Goal: Task Accomplishment & Management: Use online tool/utility

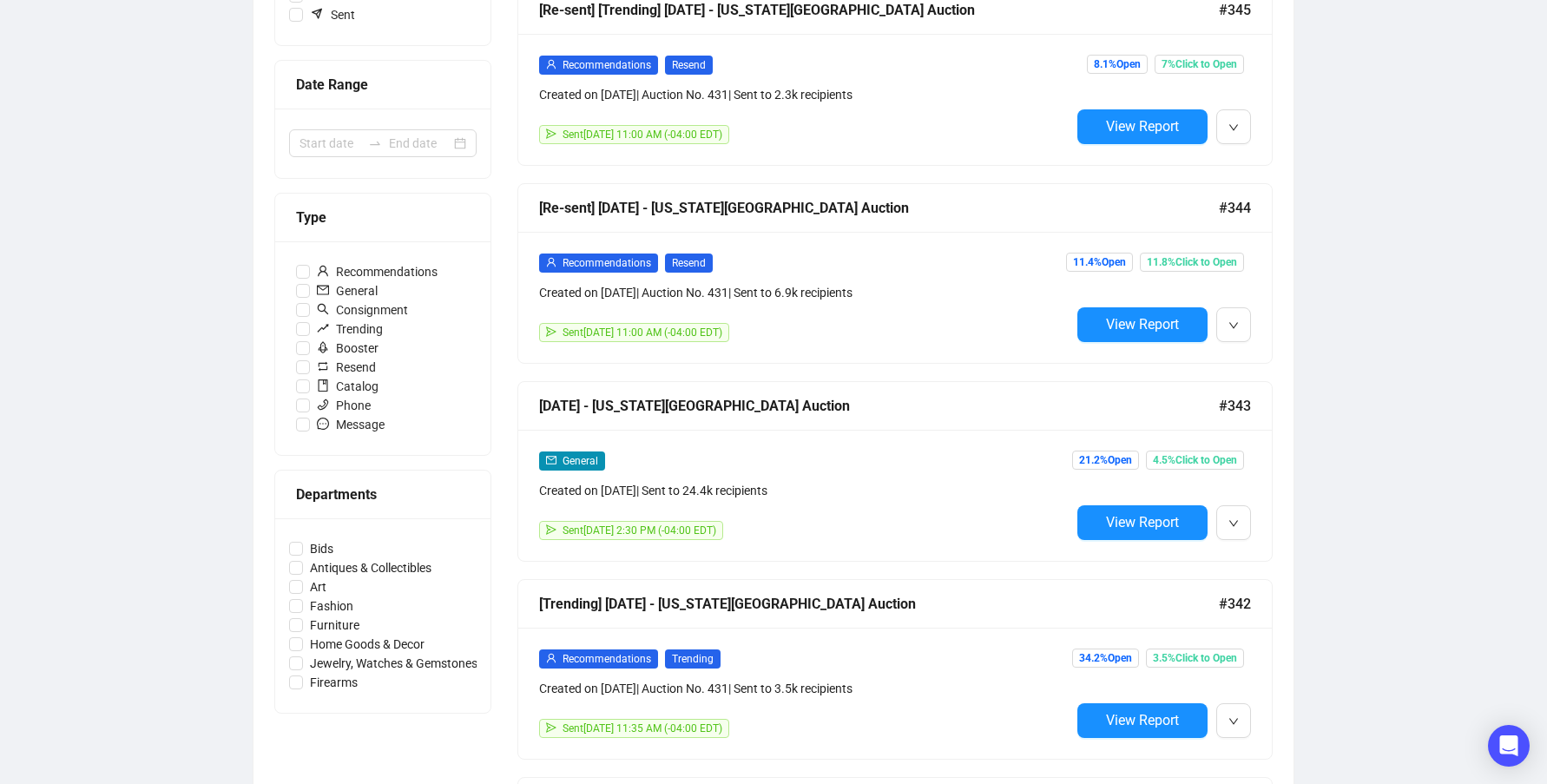
scroll to position [347, 0]
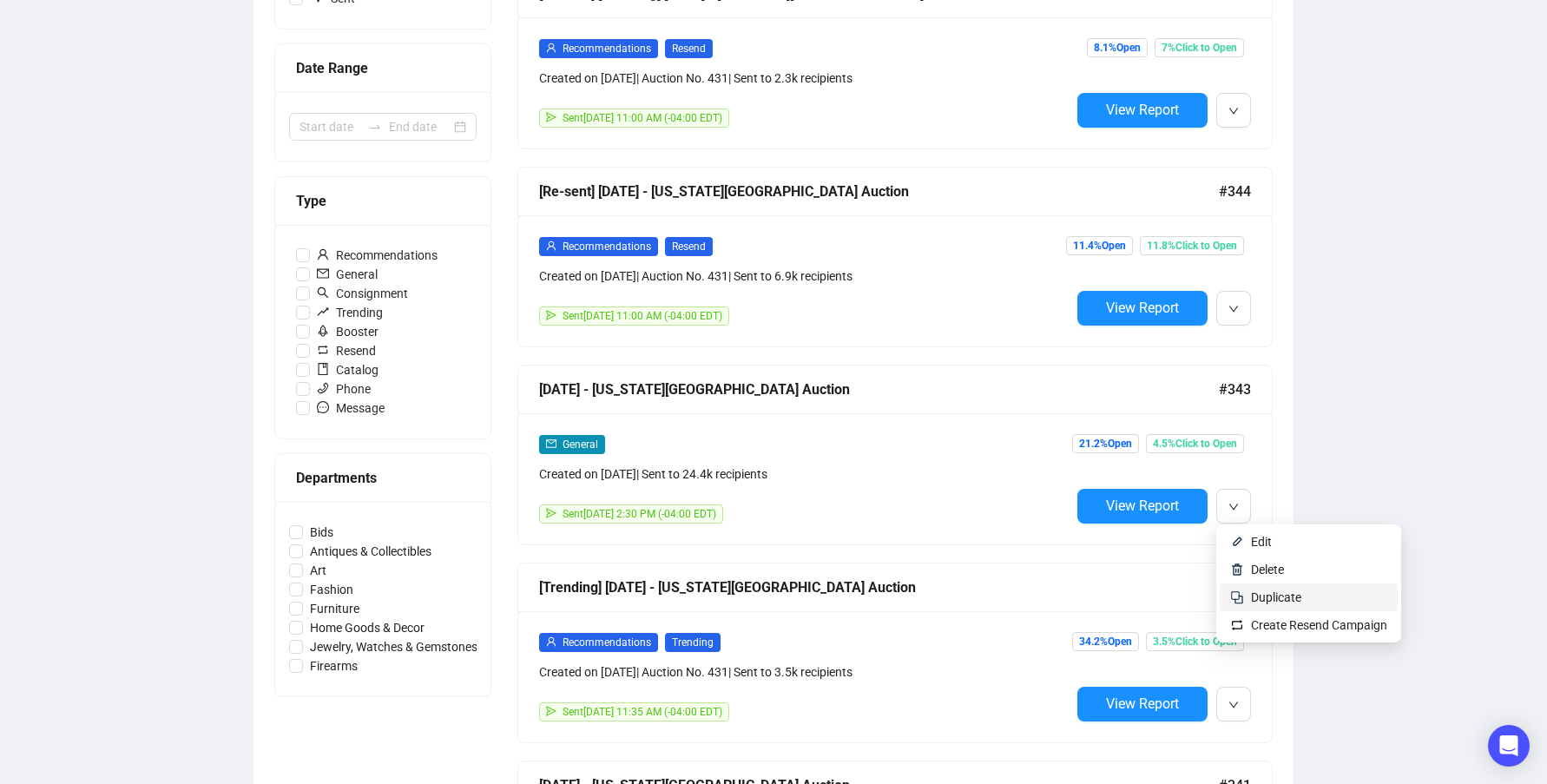
click at [1280, 598] on span "Duplicate" at bounding box center [1276, 597] width 50 height 14
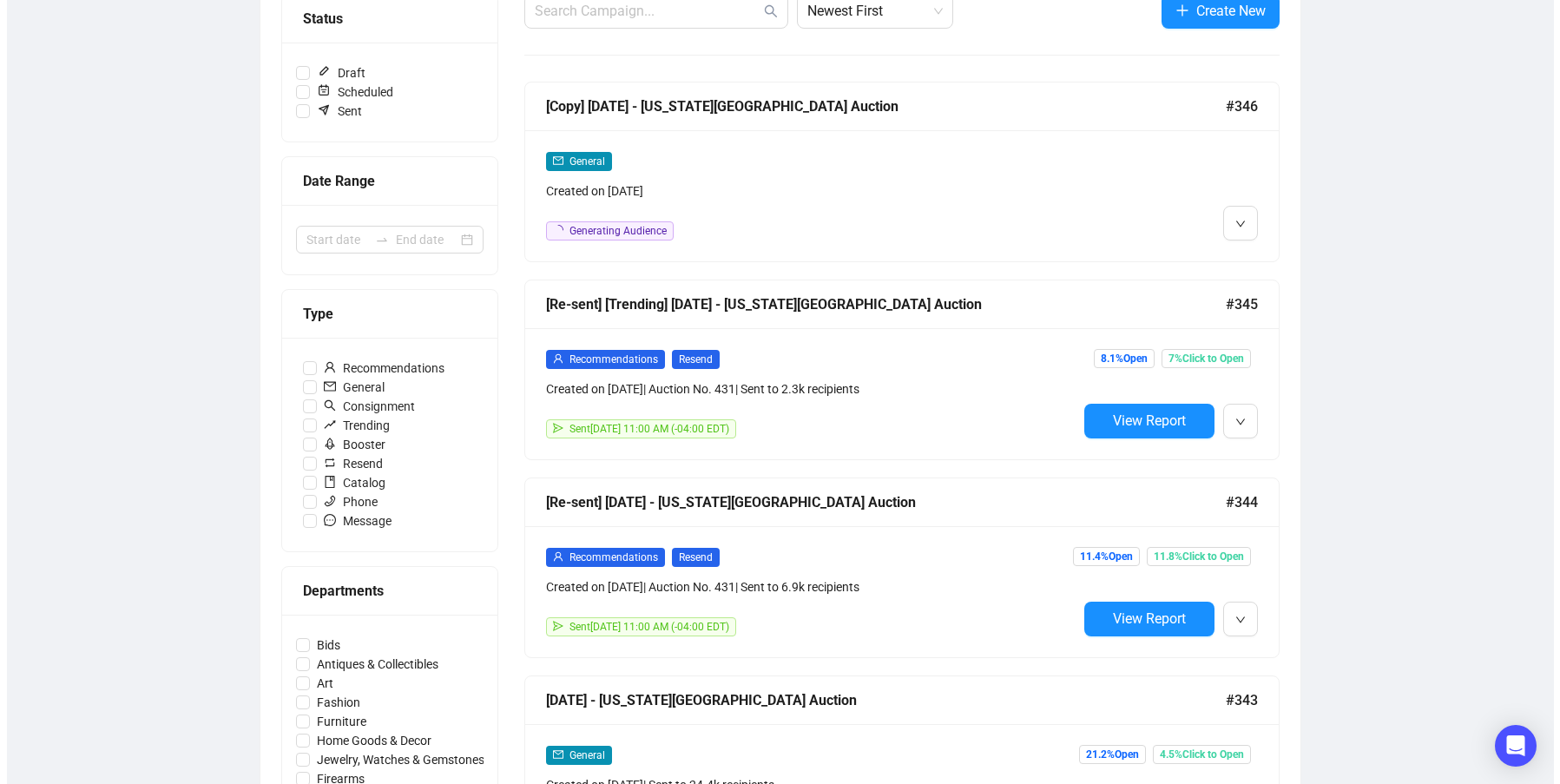
scroll to position [0, 0]
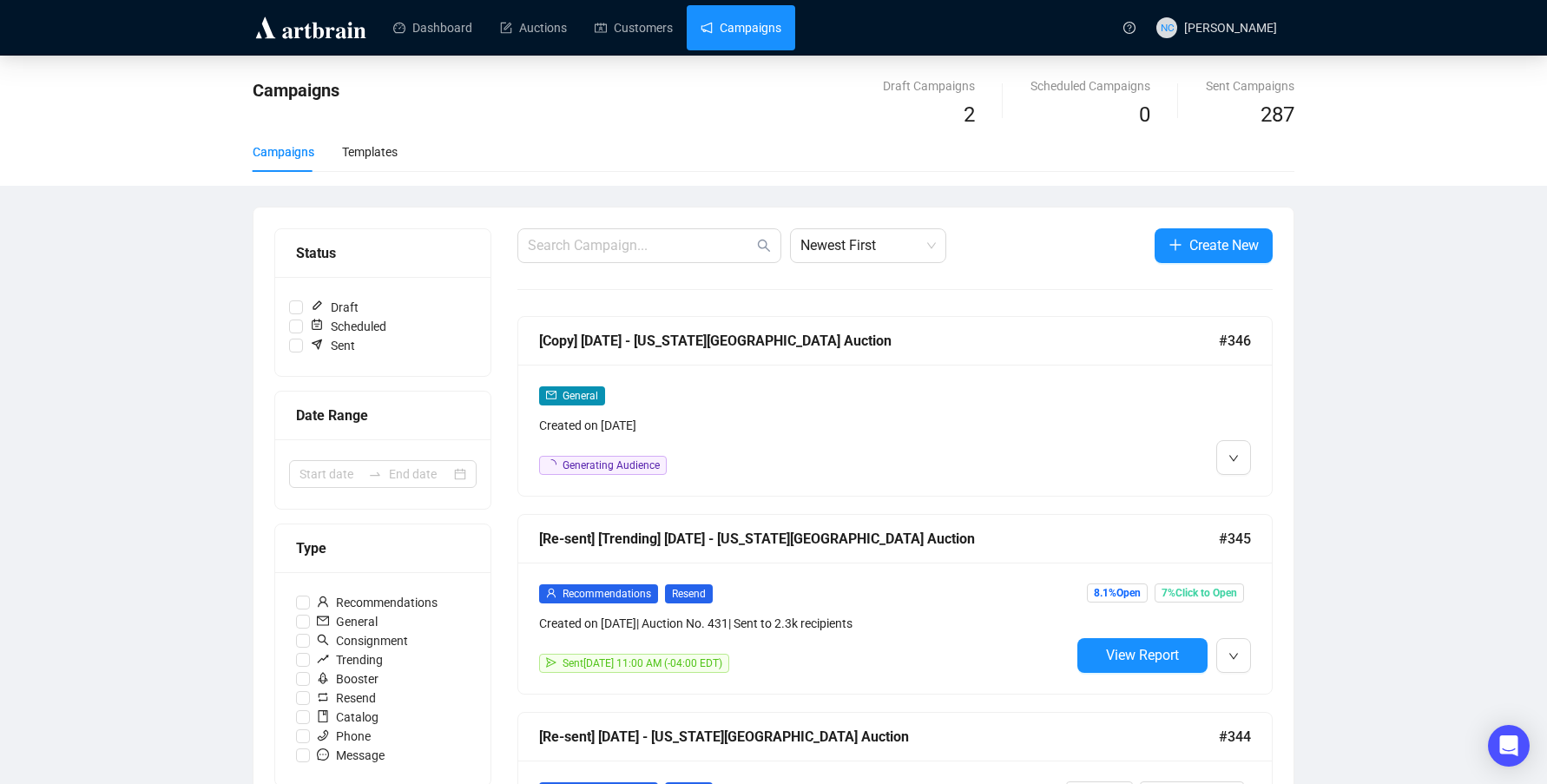
click at [779, 399] on div "General" at bounding box center [805, 395] width 531 height 20
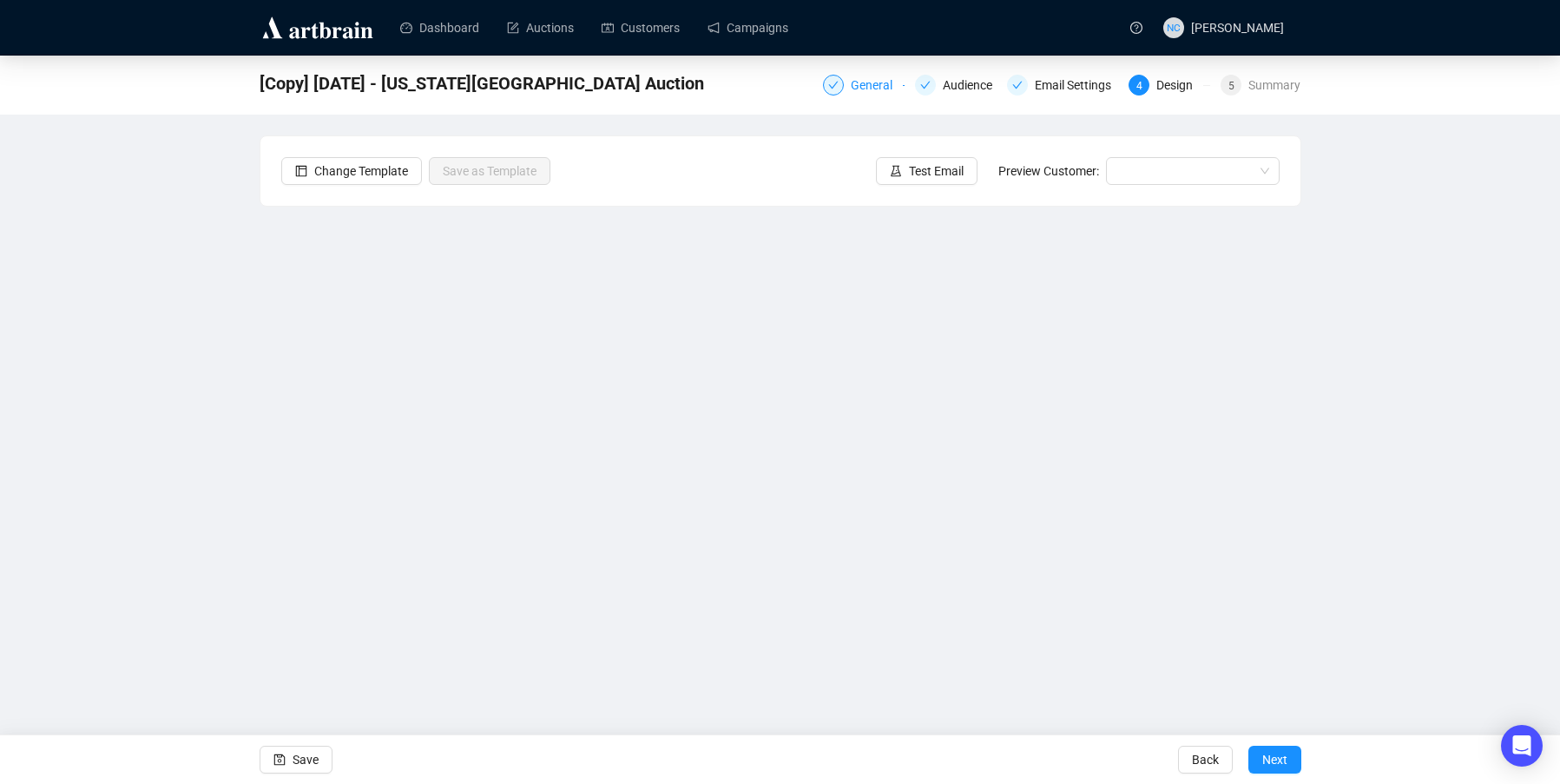
click at [878, 91] on div "General" at bounding box center [877, 84] width 52 height 20
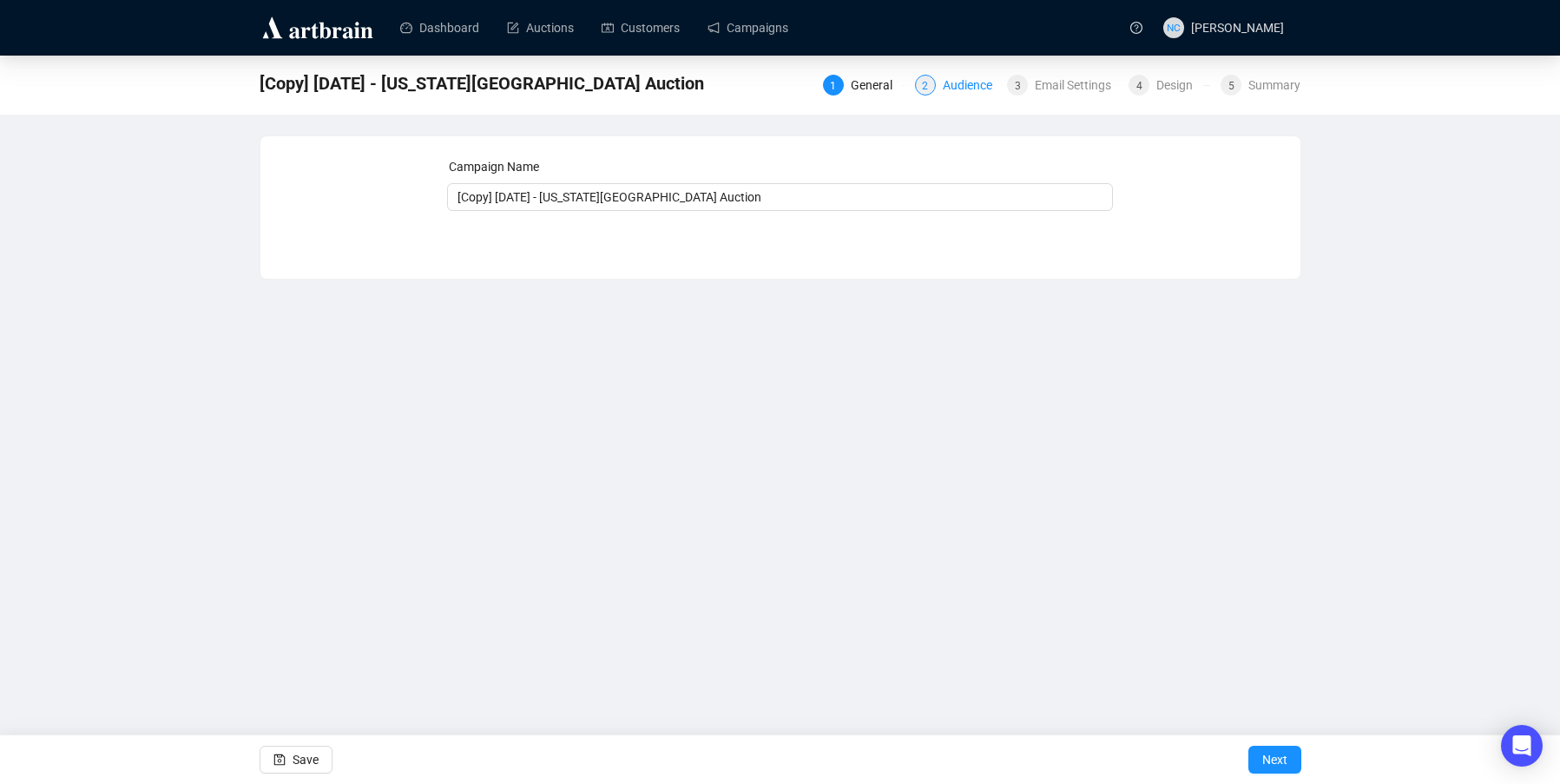
click at [948, 85] on div "Audience" at bounding box center [973, 84] width 60 height 20
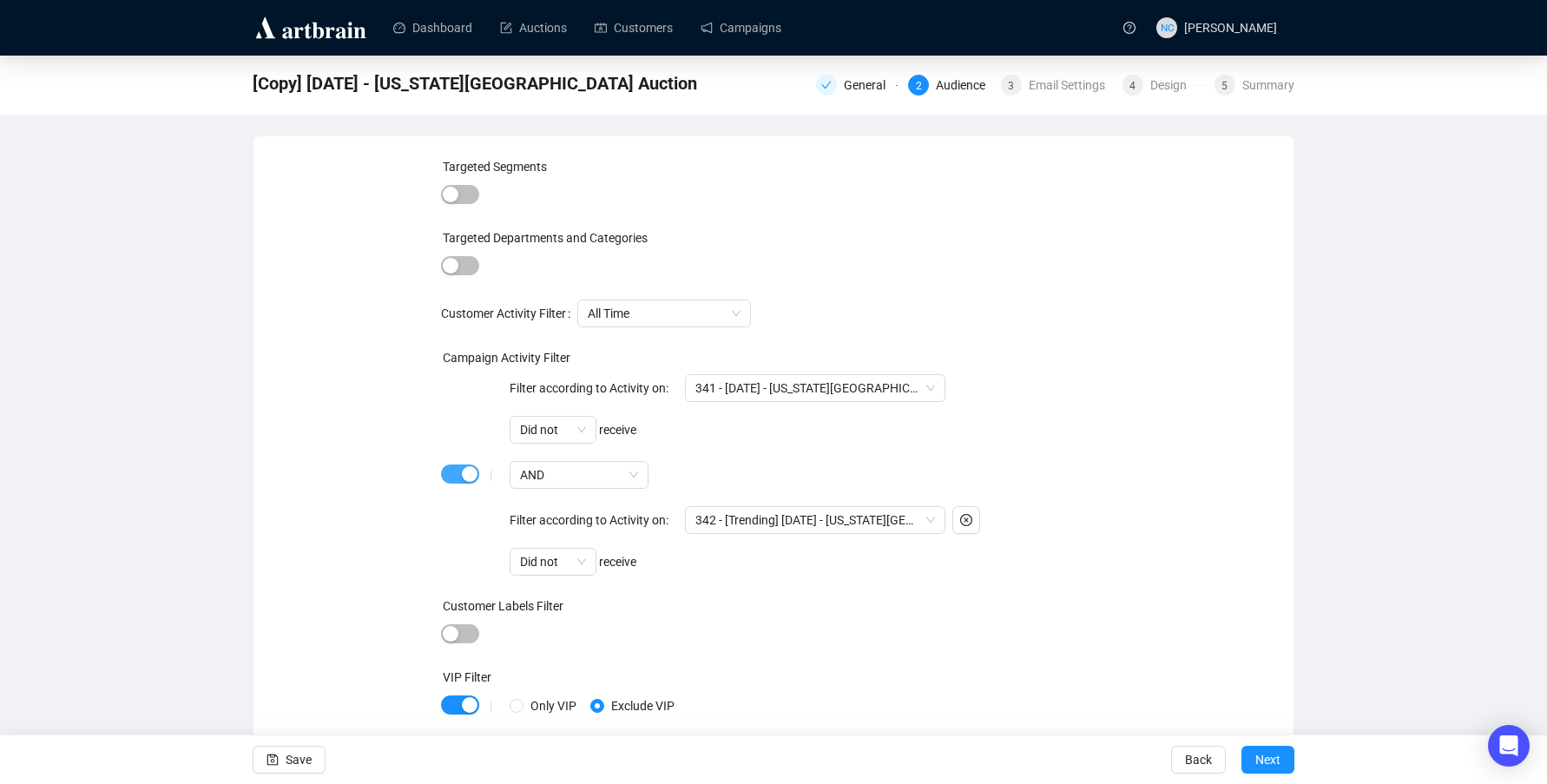
click at [458, 472] on span "button" at bounding box center [459, 473] width 38 height 19
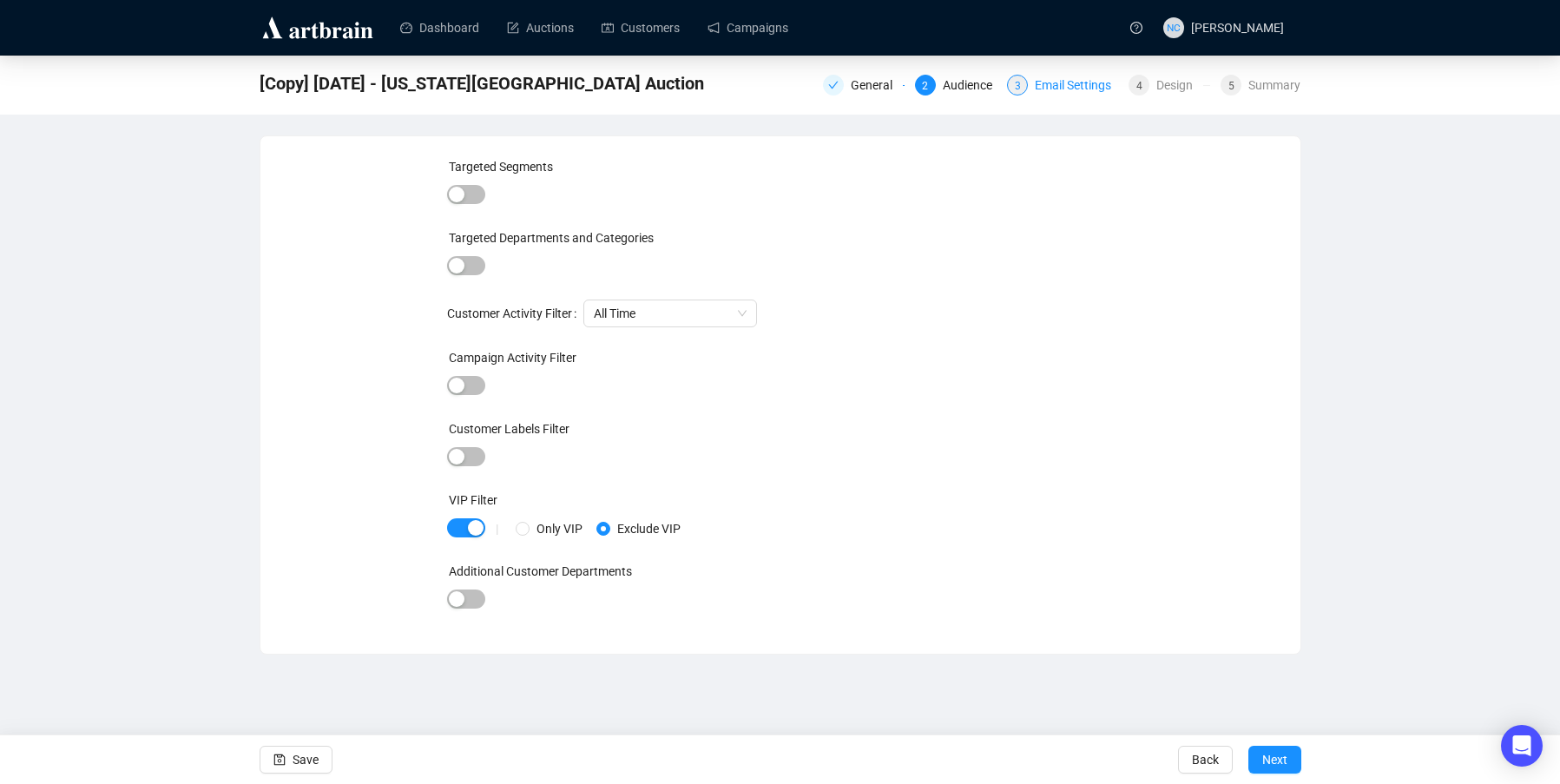
click at [1051, 83] on div "Email Settings" at bounding box center [1078, 84] width 87 height 20
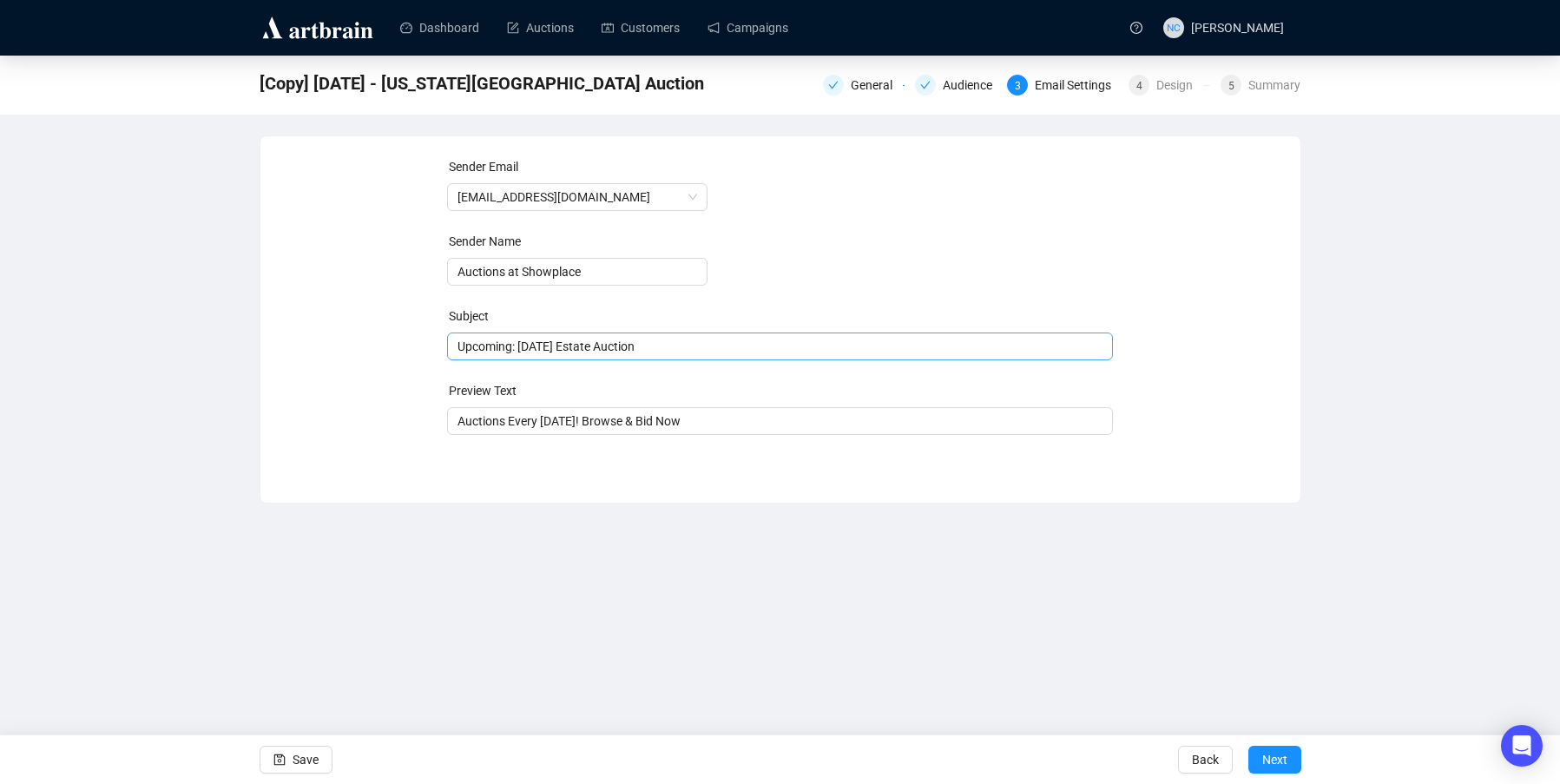
click at [584, 344] on span "Upcoming: August 21st Estate Auction" at bounding box center [780, 346] width 665 height 14
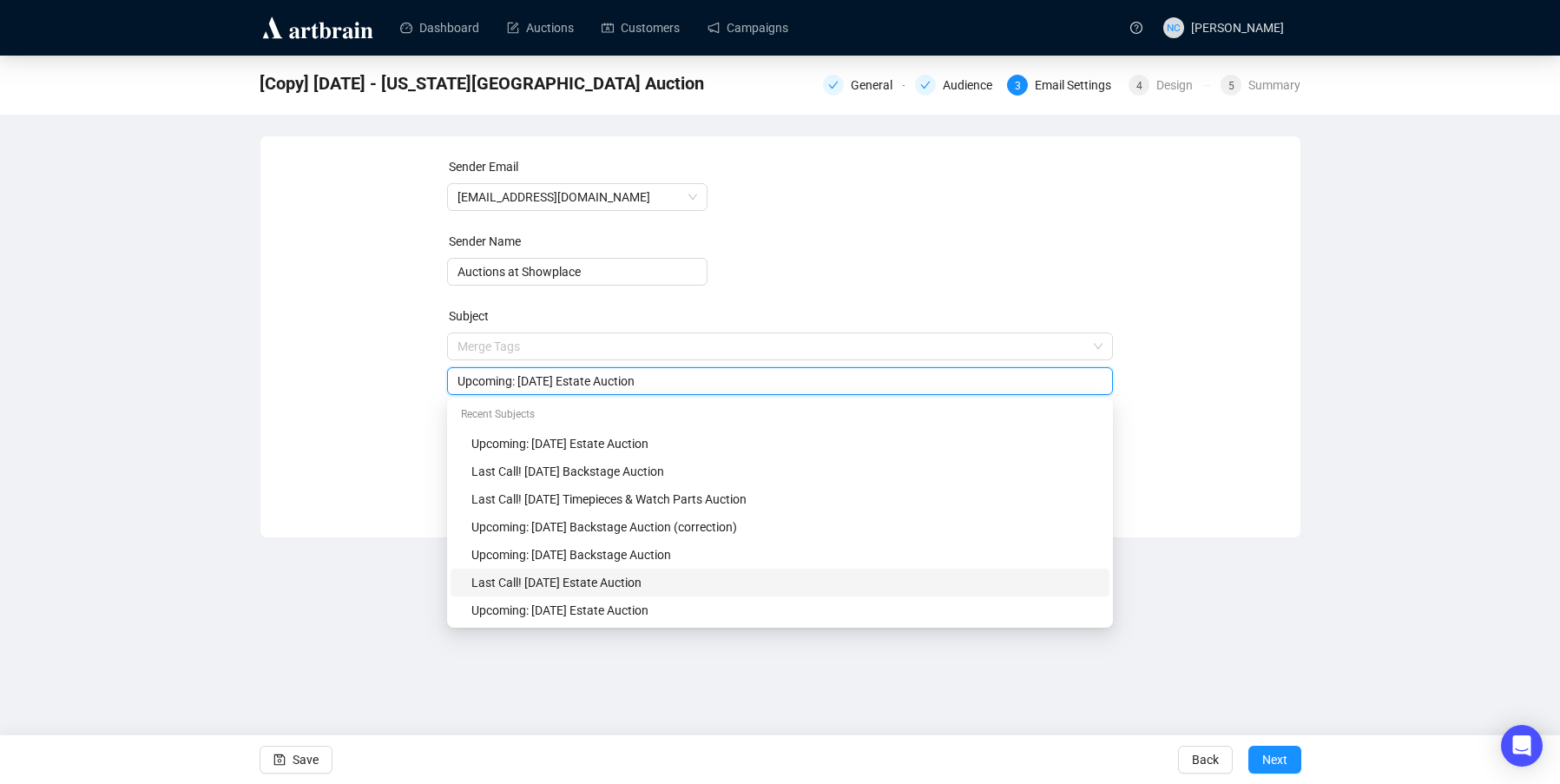
click at [677, 583] on div "Last Call! Tomorrow's Estate Auction" at bounding box center [785, 582] width 627 height 19
type input "Last Call! Tomorrow's Estate Auction"
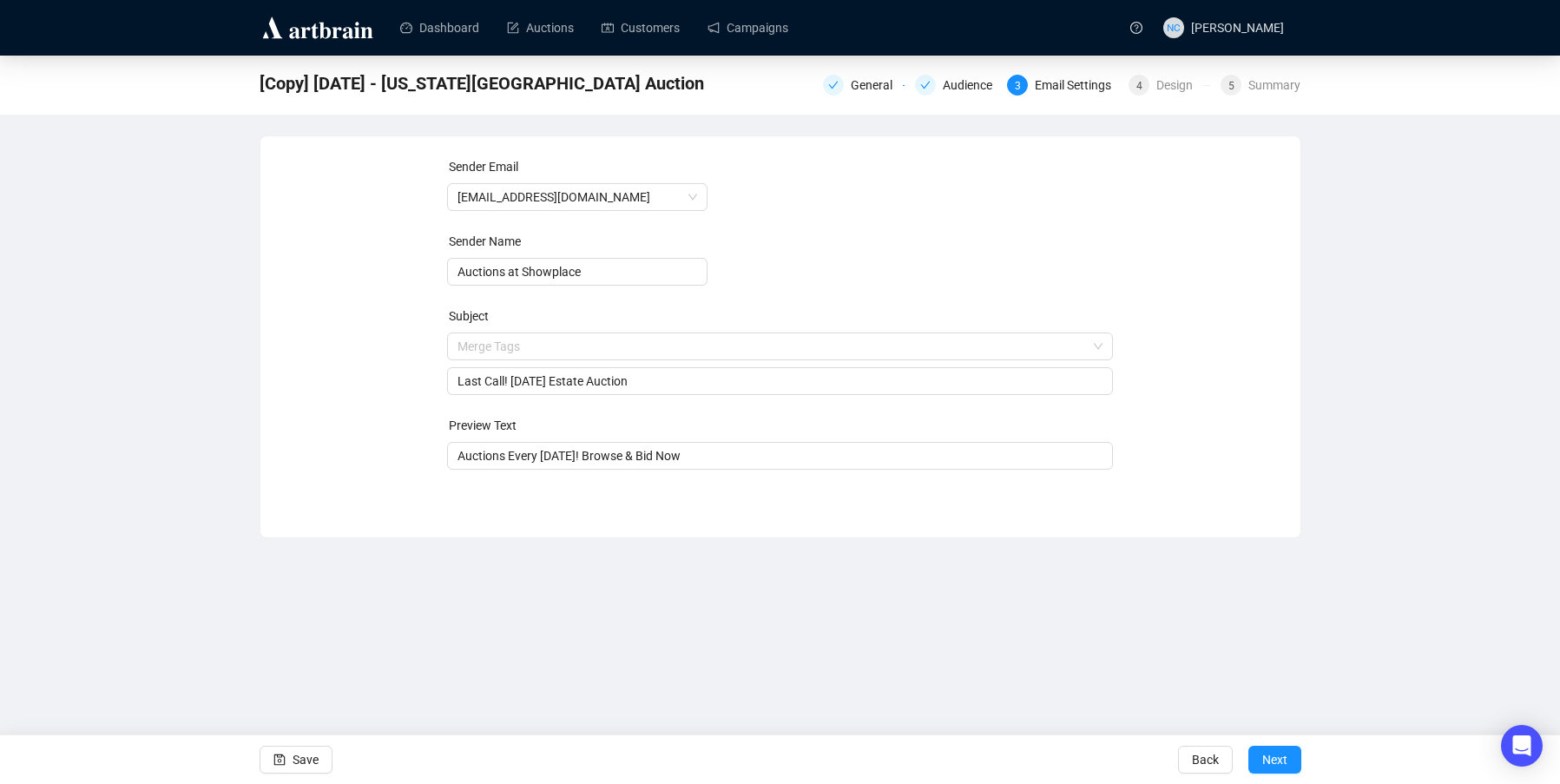
click at [381, 522] on div "Sender Email auctions@nyshowplace.com Sender Name Auctions at Showplace Subject…" at bounding box center [780, 337] width 1041 height 403
click at [1285, 760] on span "Next" at bounding box center [1274, 759] width 25 height 48
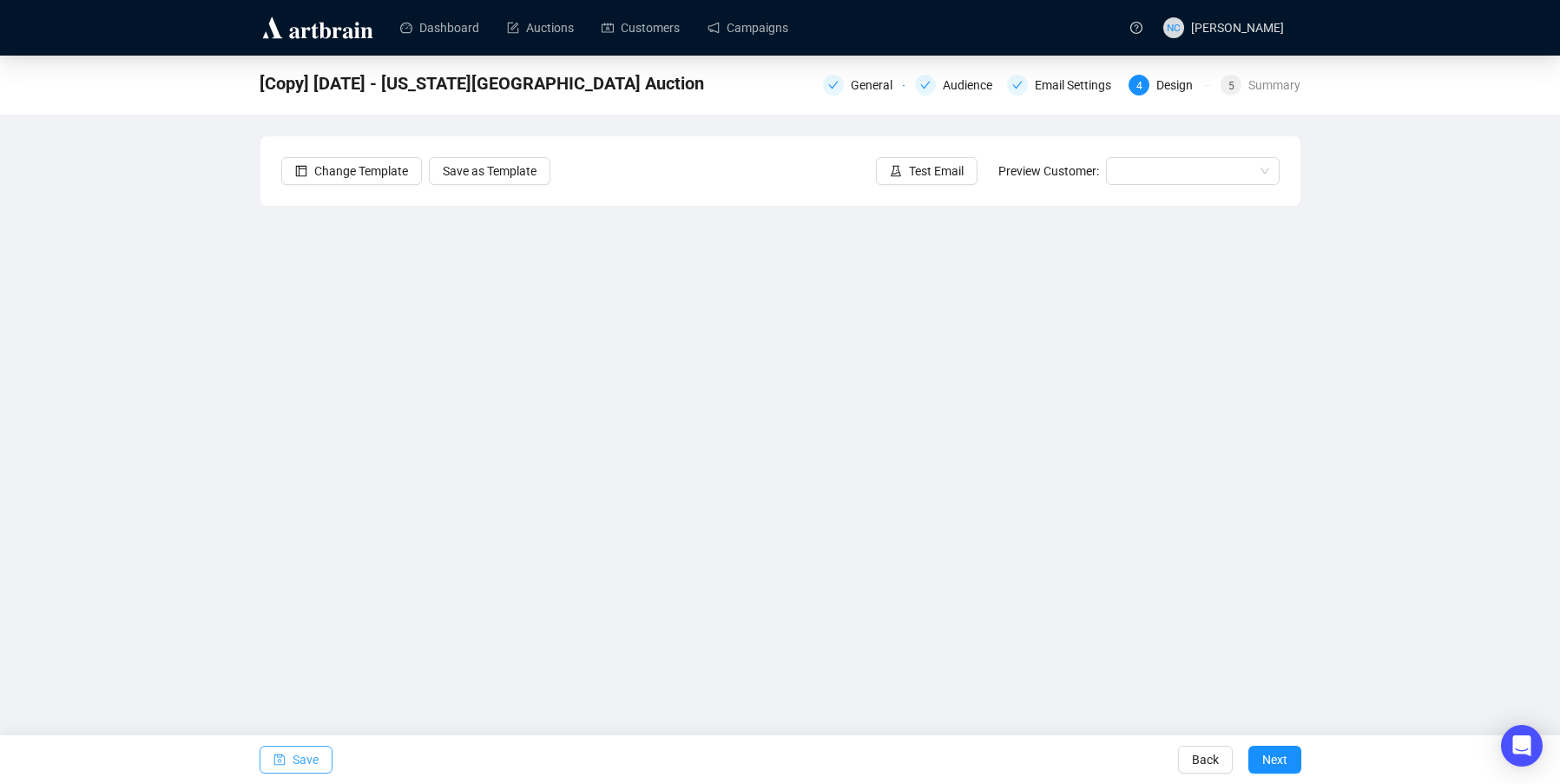
click at [293, 752] on span "Save" at bounding box center [305, 759] width 26 height 48
click at [290, 758] on button "Save" at bounding box center [296, 759] width 73 height 28
click at [314, 766] on span "Save" at bounding box center [305, 759] width 26 height 48
click at [306, 752] on span "Save" at bounding box center [305, 759] width 26 height 48
click at [935, 174] on span "Test Email" at bounding box center [935, 171] width 55 height 19
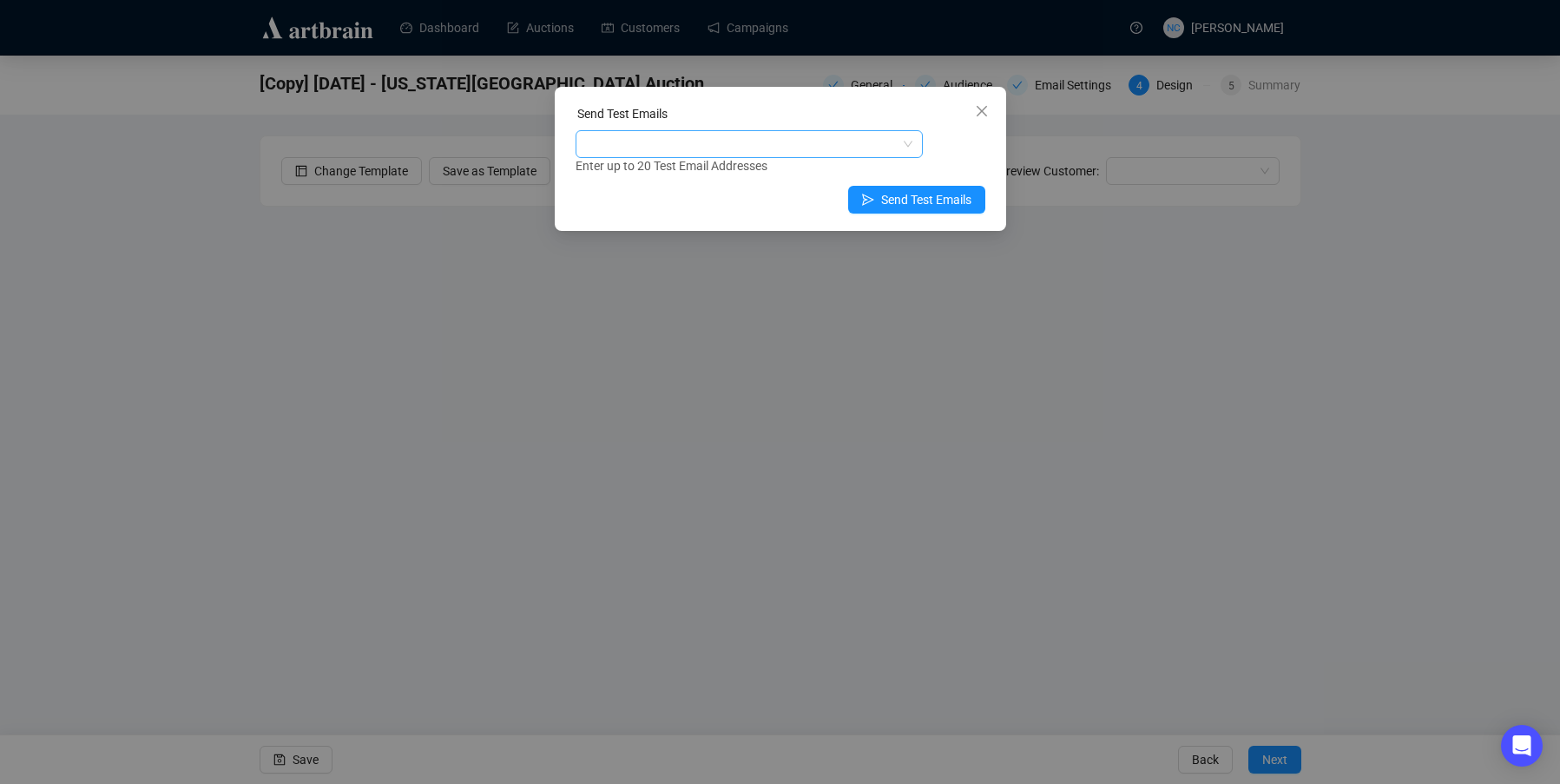
click at [738, 150] on div at bounding box center [740, 144] width 322 height 24
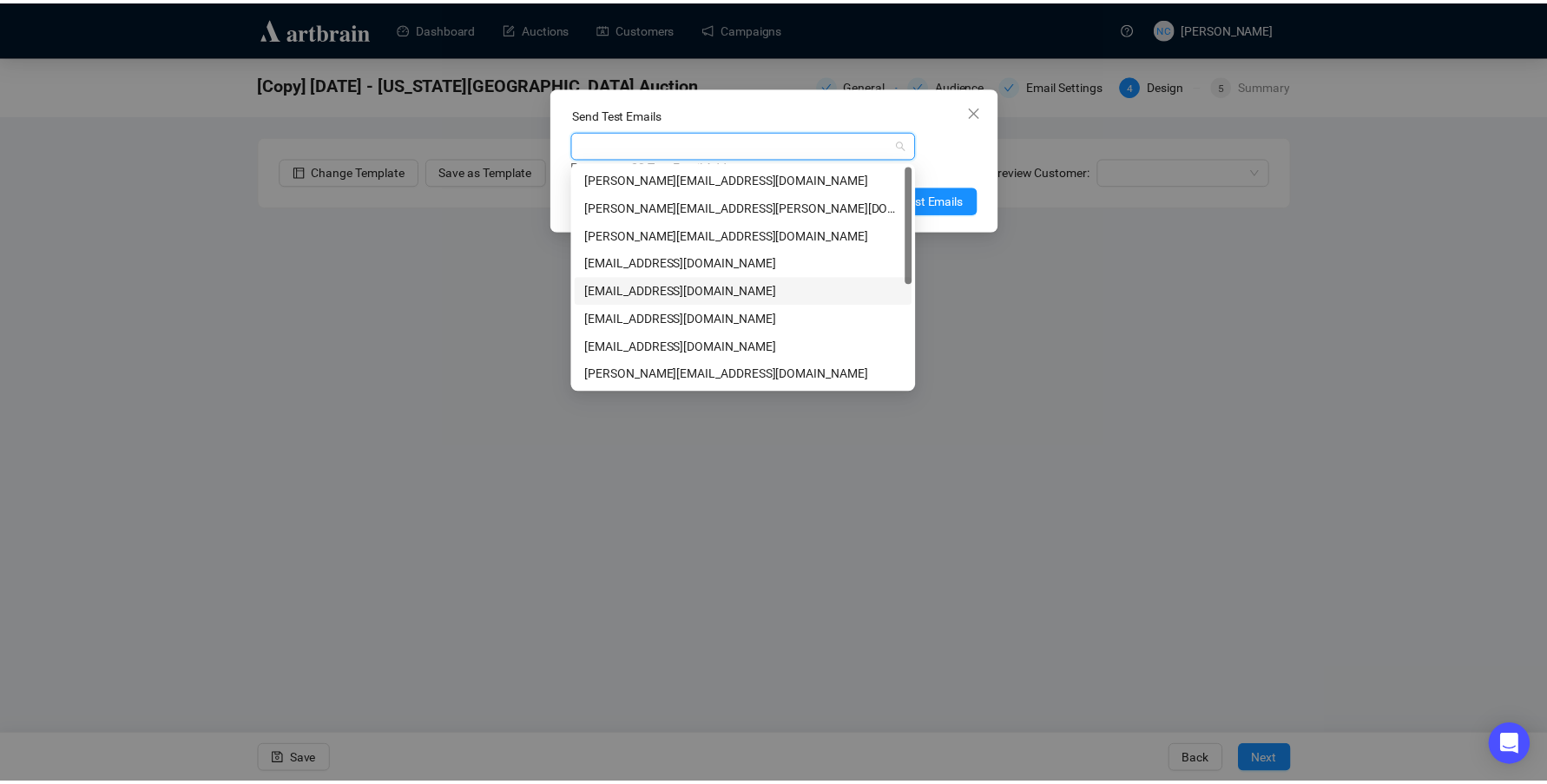
scroll to position [194, 0]
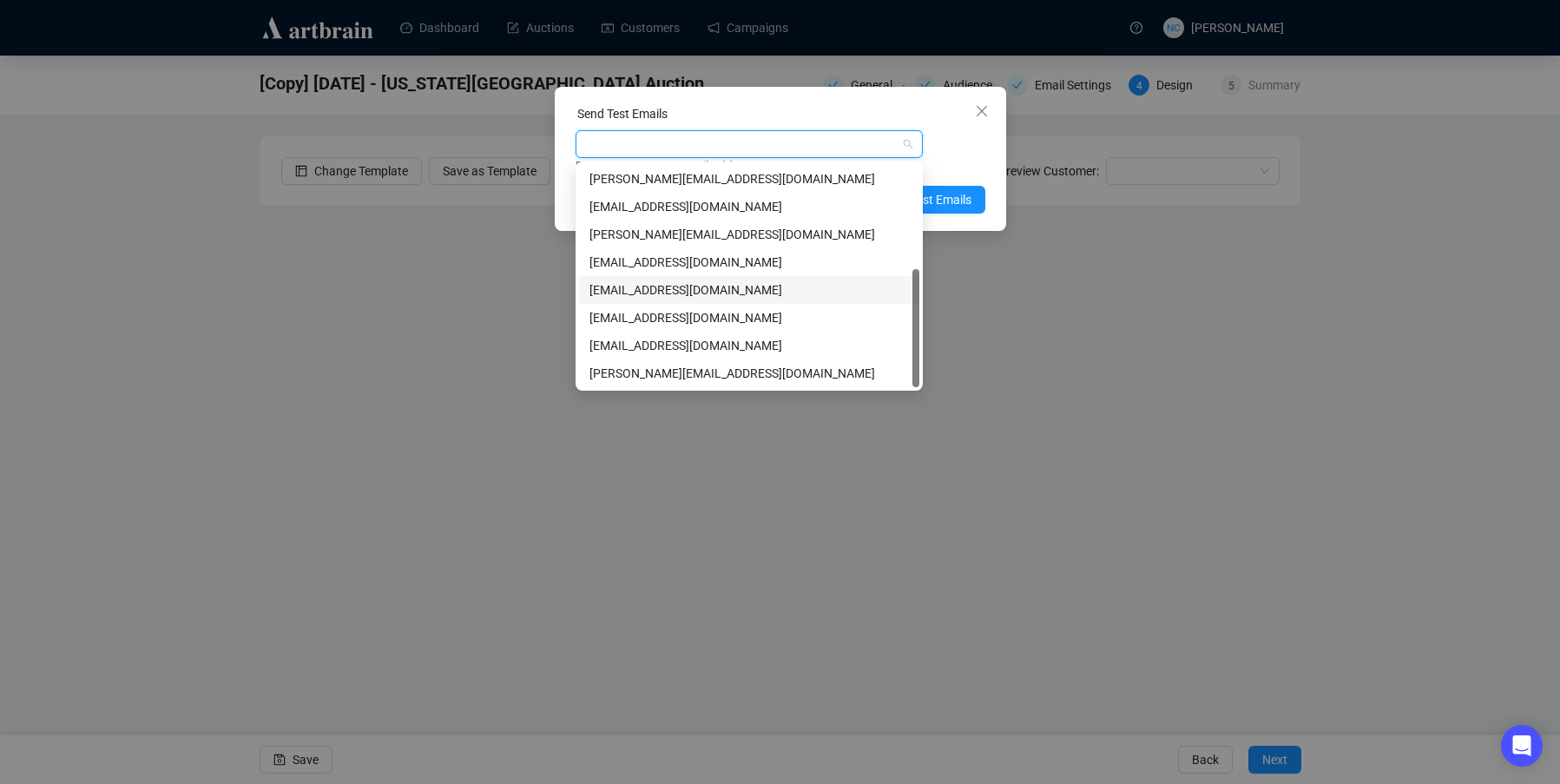
click at [759, 283] on div "nickcheng.ust@gmail.com" at bounding box center [749, 289] width 319 height 19
drag, startPoint x: 957, startPoint y: 155, endPoint x: 957, endPoint y: 173, distance: 18.0
click at [957, 156] on div "nickcheng.ust@gmail.com Enter up to 20 Test Email Addresses" at bounding box center [780, 152] width 409 height 45
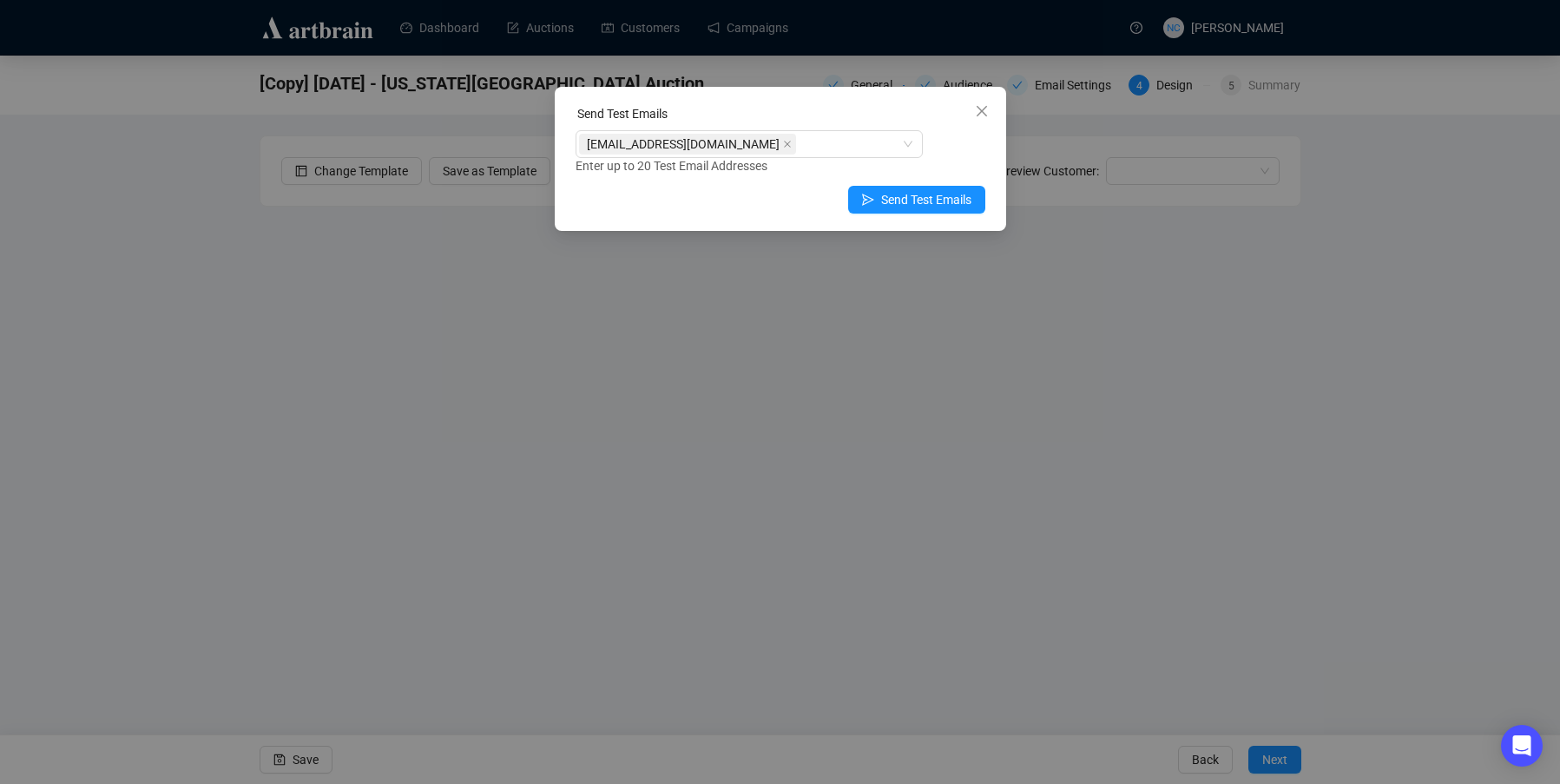
click at [781, 198] on div "Send Test Emails" at bounding box center [780, 199] width 409 height 28
click at [904, 199] on span "Send Test Emails" at bounding box center [925, 199] width 90 height 19
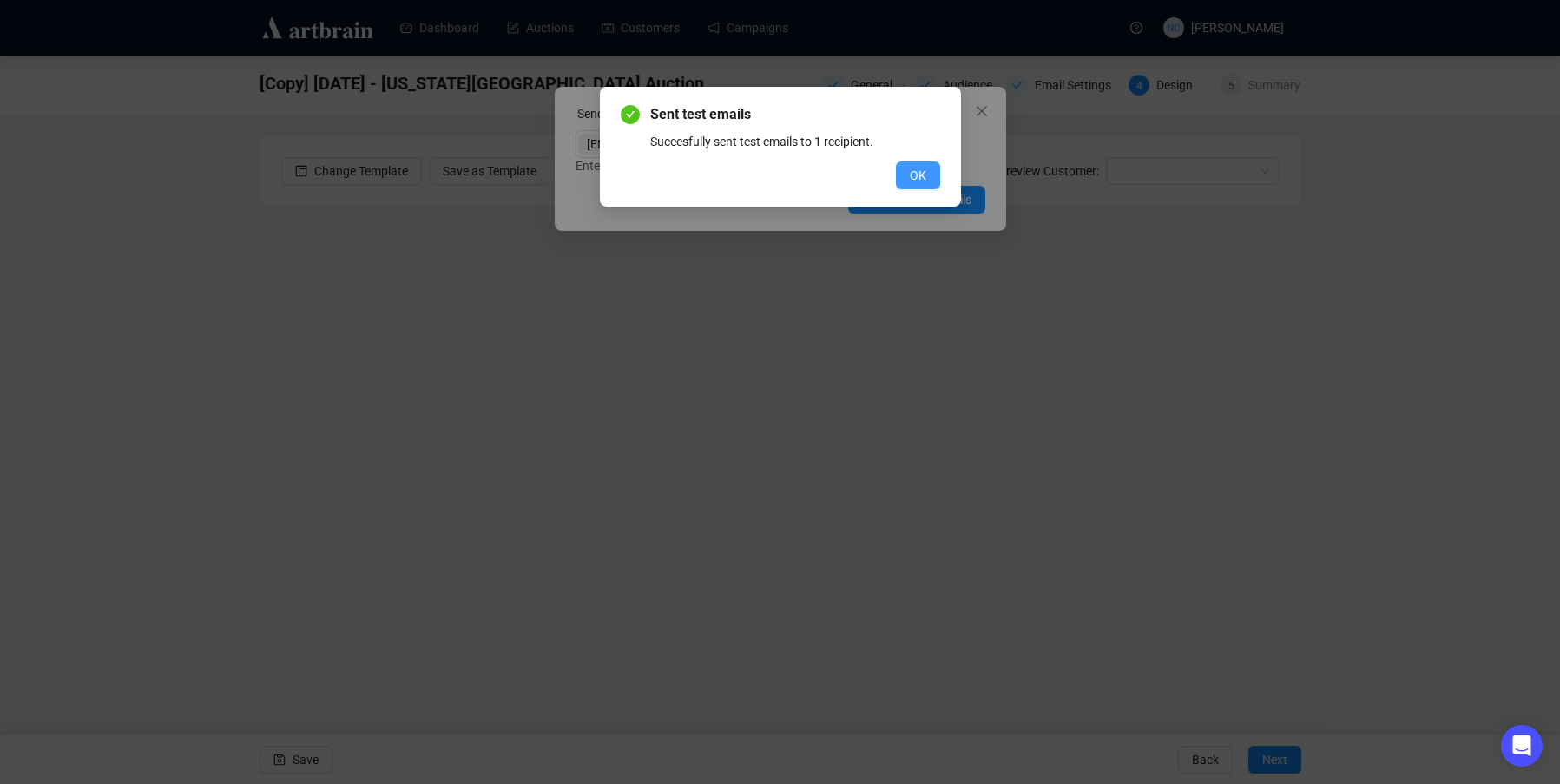
click at [917, 177] on span "OK" at bounding box center [918, 175] width 17 height 19
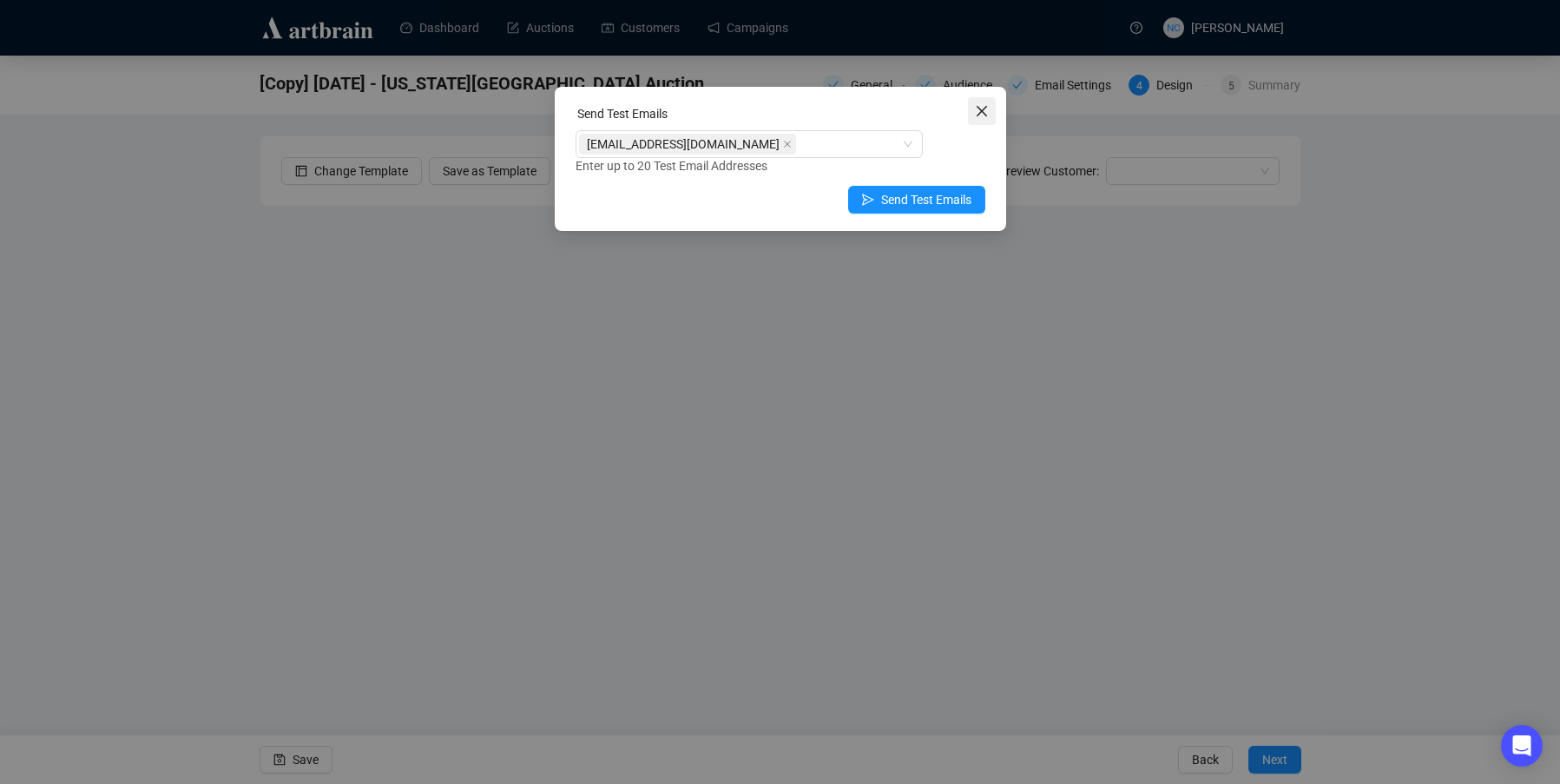
click at [983, 112] on icon "close" at bounding box center [980, 110] width 10 height 10
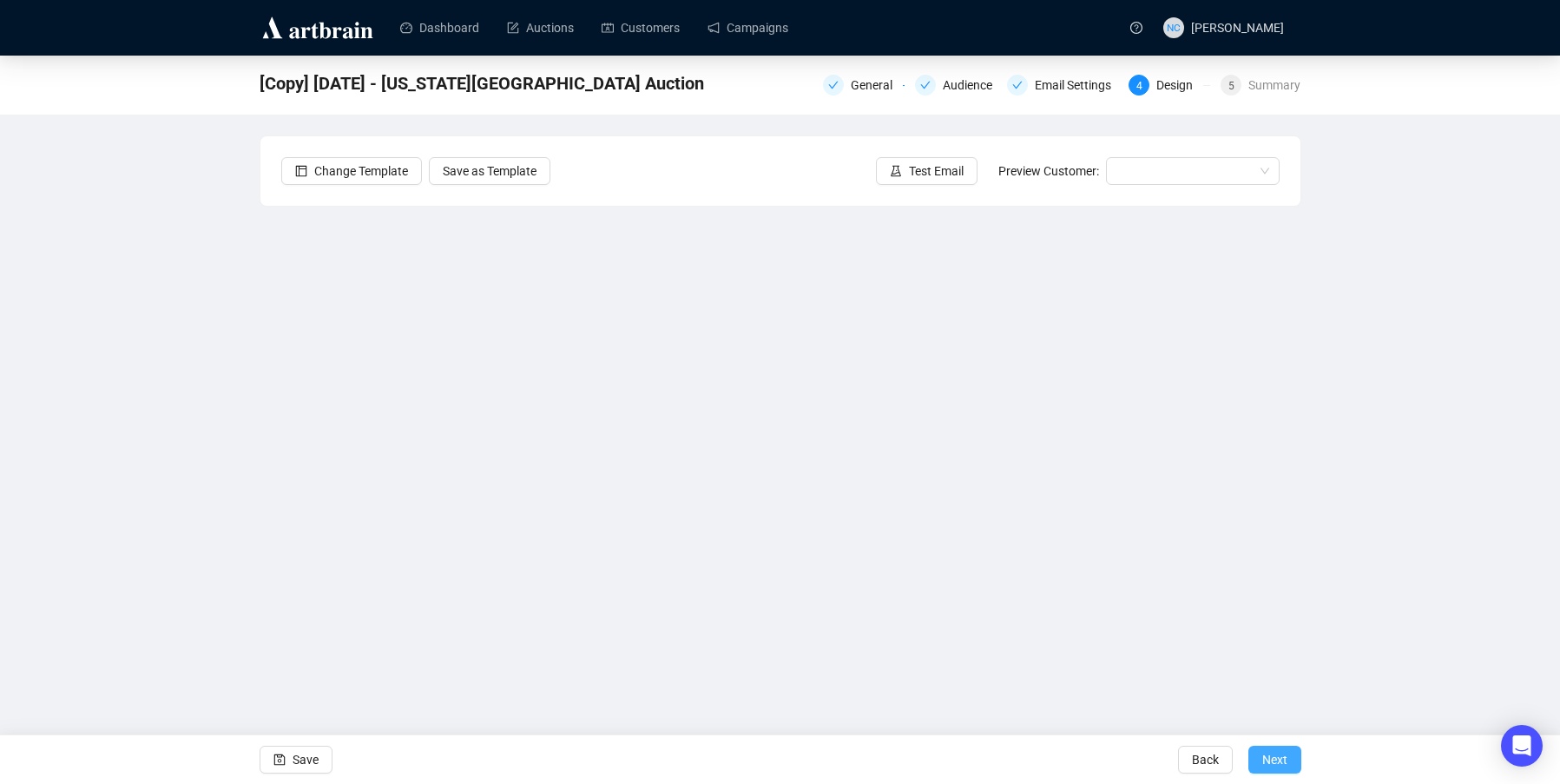
click at [1274, 763] on span "Next" at bounding box center [1274, 759] width 25 height 48
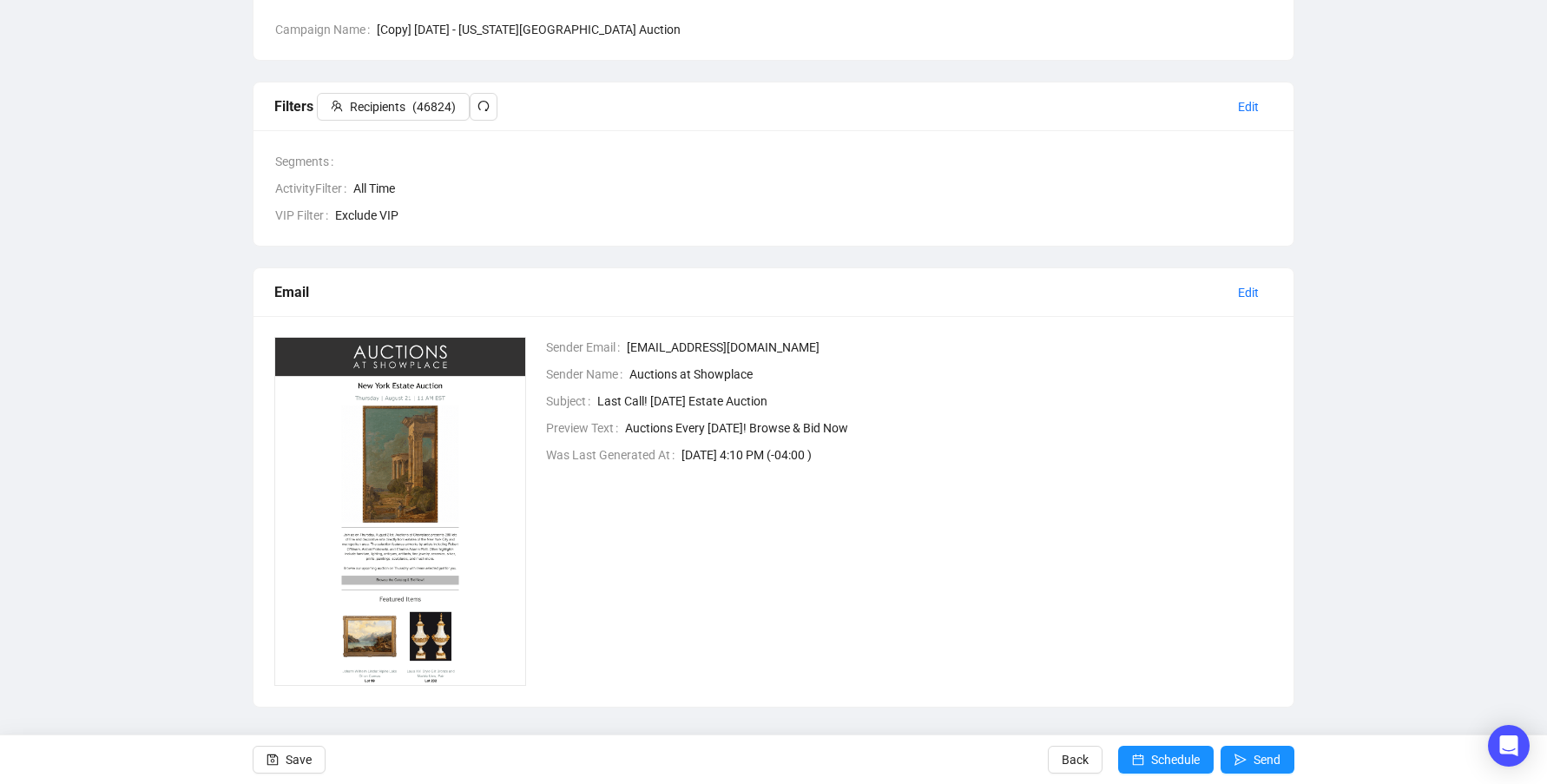
scroll to position [196, 0]
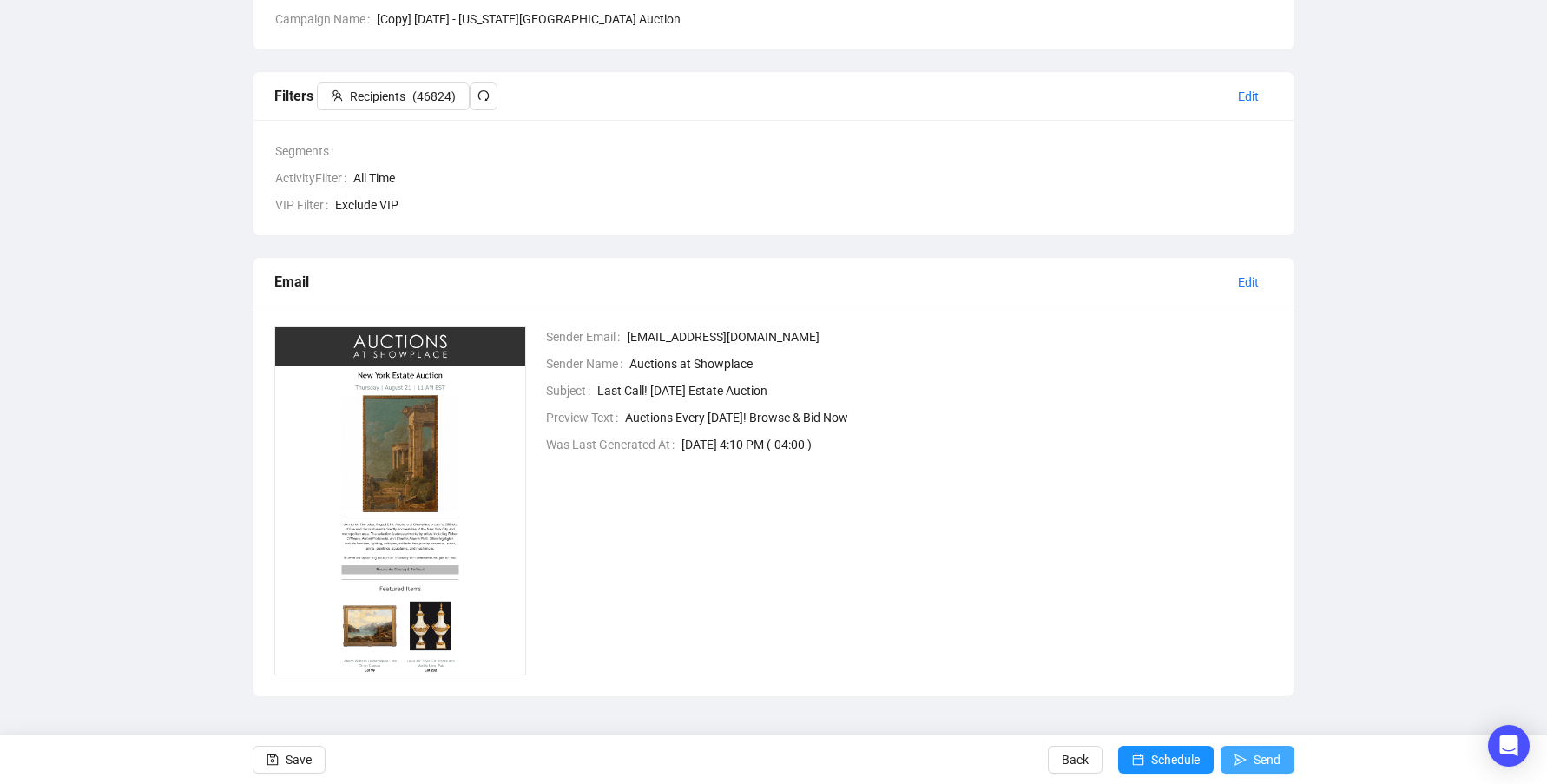
click at [1266, 762] on span "Send" at bounding box center [1266, 759] width 27 height 48
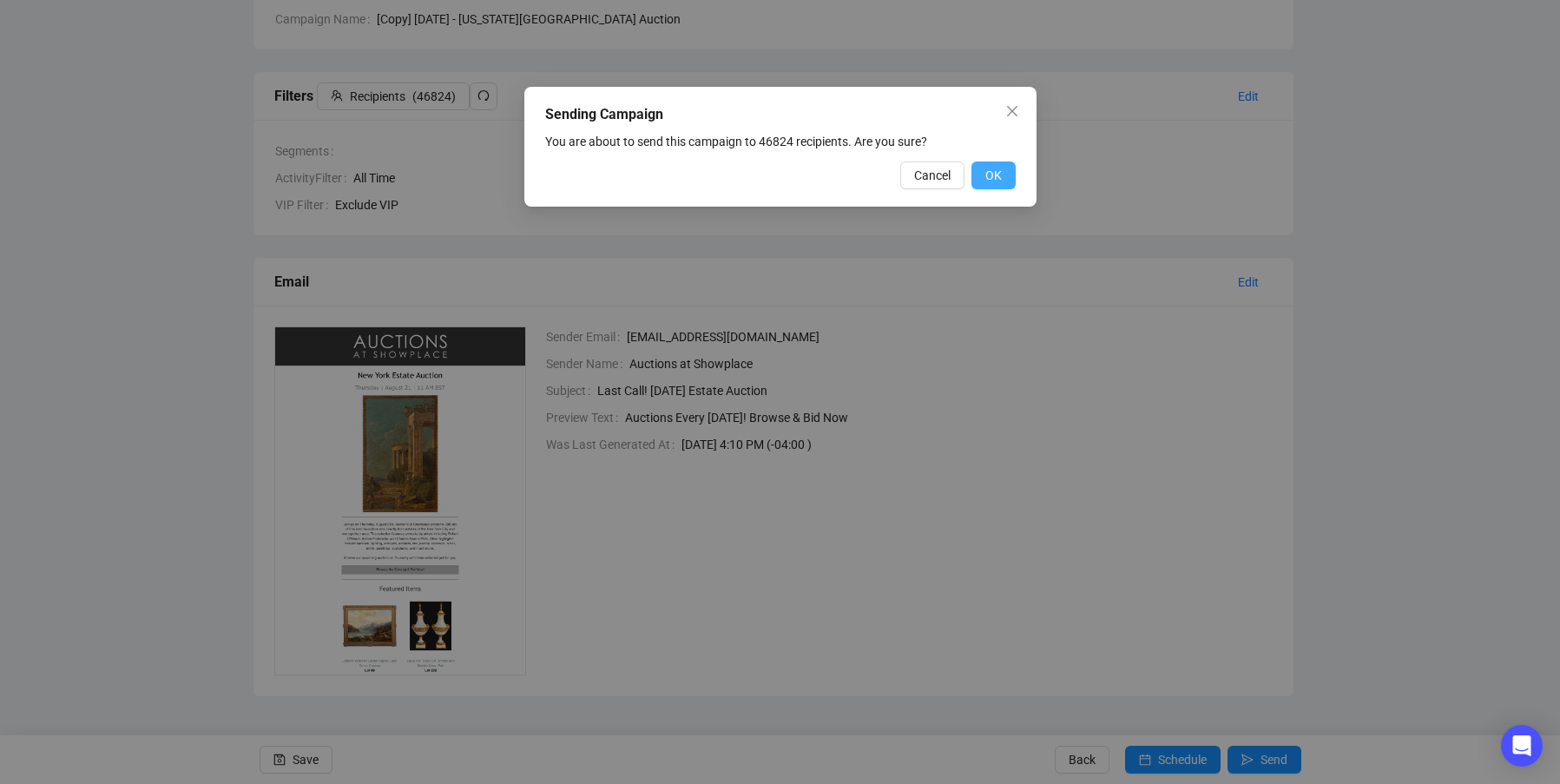
click at [1002, 177] on button "OK" at bounding box center [994, 175] width 45 height 28
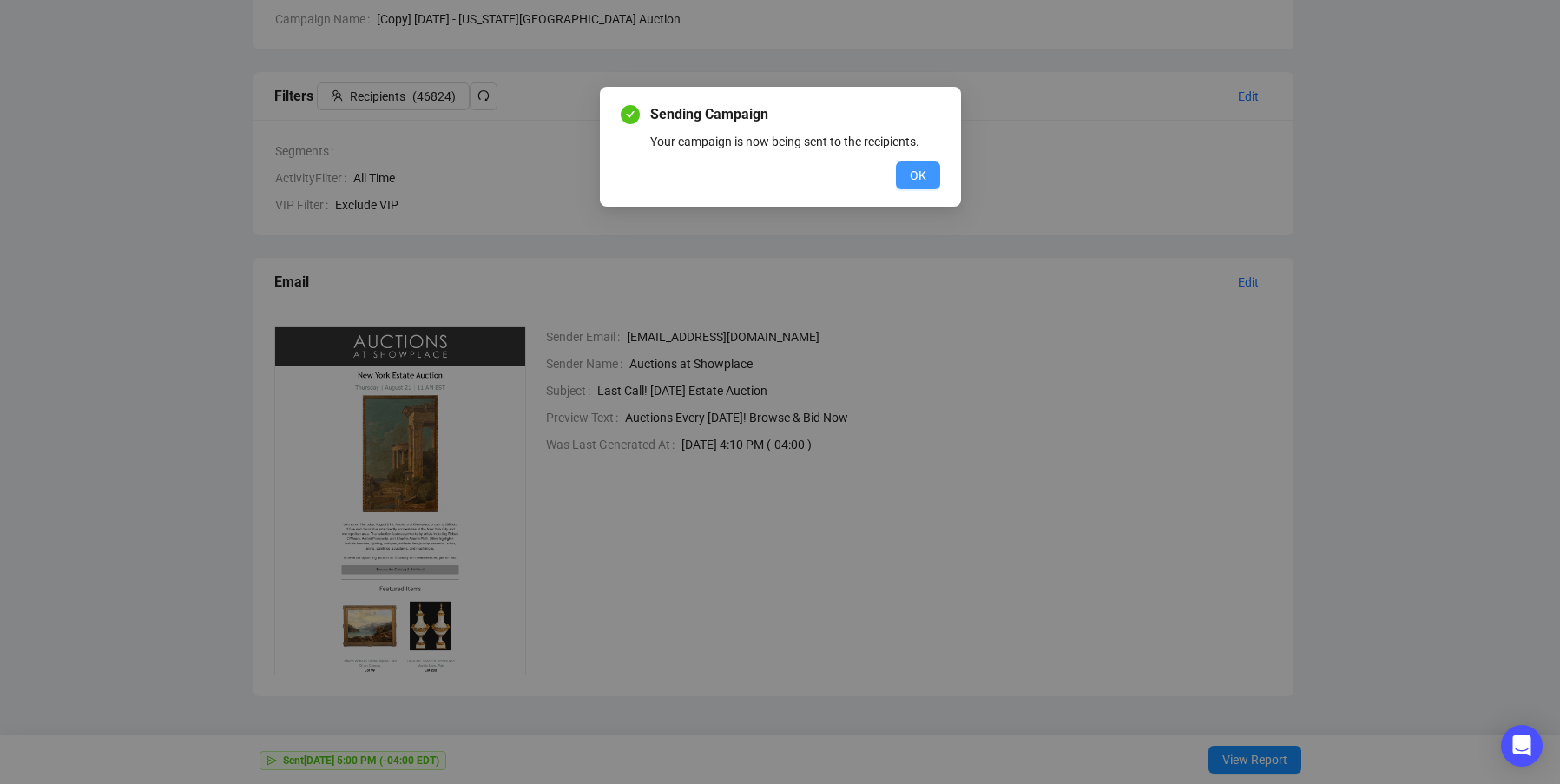
click at [918, 178] on span "OK" at bounding box center [918, 175] width 17 height 19
